Goal: Transaction & Acquisition: Download file/media

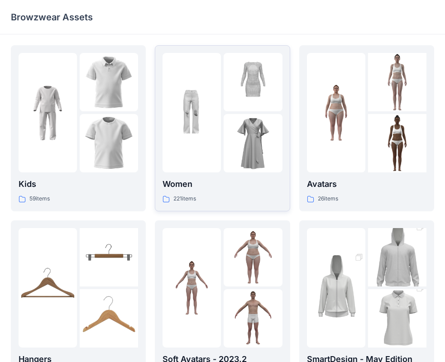
click at [205, 155] on div at bounding box center [192, 113] width 58 height 120
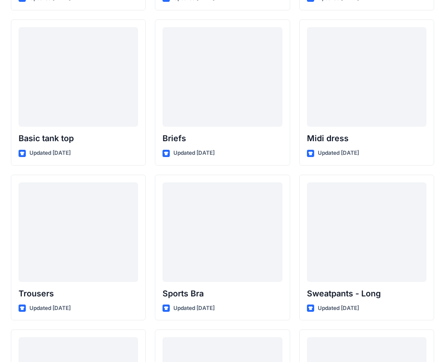
scroll to position [7333, 0]
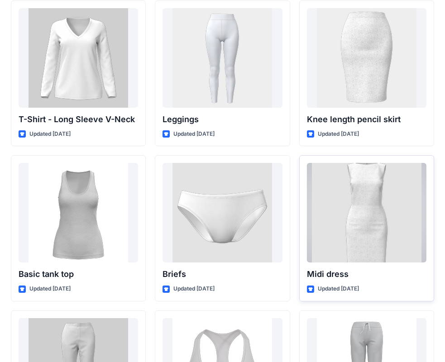
click at [327, 185] on div at bounding box center [367, 213] width 120 height 100
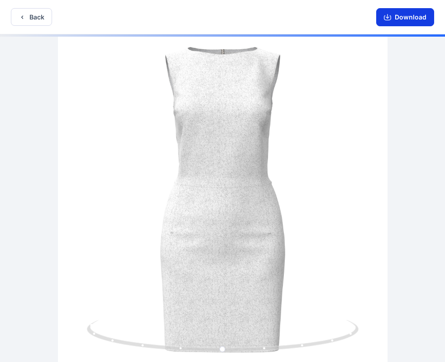
click at [410, 14] on button "Download" at bounding box center [405, 17] width 58 height 18
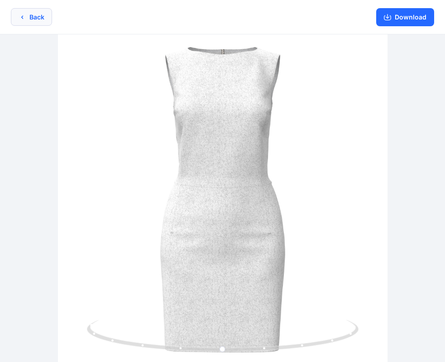
click at [33, 17] on button "Back" at bounding box center [31, 17] width 41 height 18
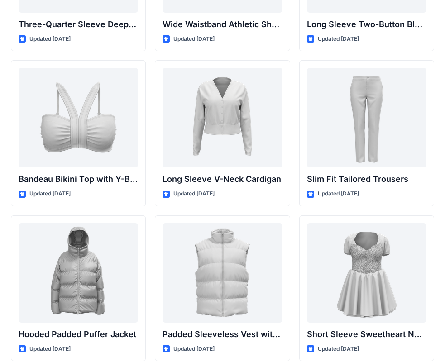
scroll to position [755, 0]
